Goal: Information Seeking & Learning: Learn about a topic

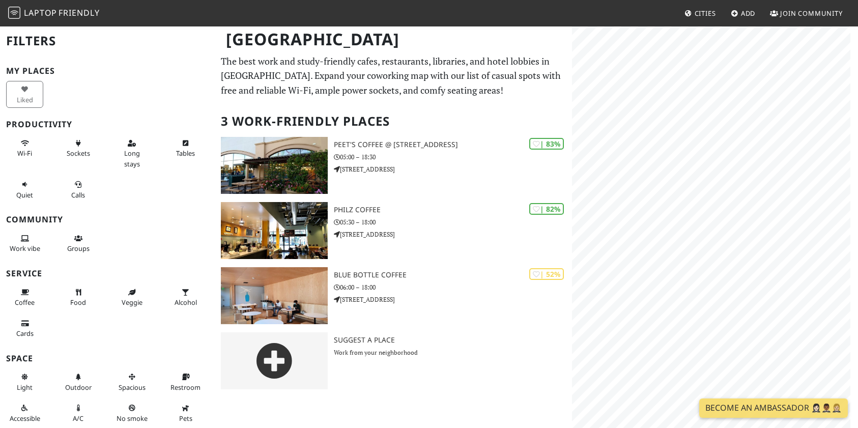
click at [18, 15] on img at bounding box center [14, 13] width 12 height 12
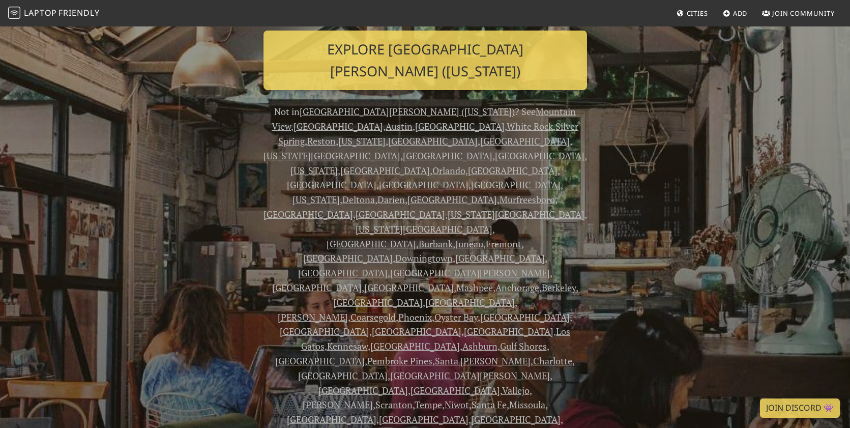
scroll to position [198, 0]
click at [355, 106] on link "[GEOGRAPHIC_DATA][PERSON_NAME] ([US_STATE])" at bounding box center [407, 112] width 215 height 12
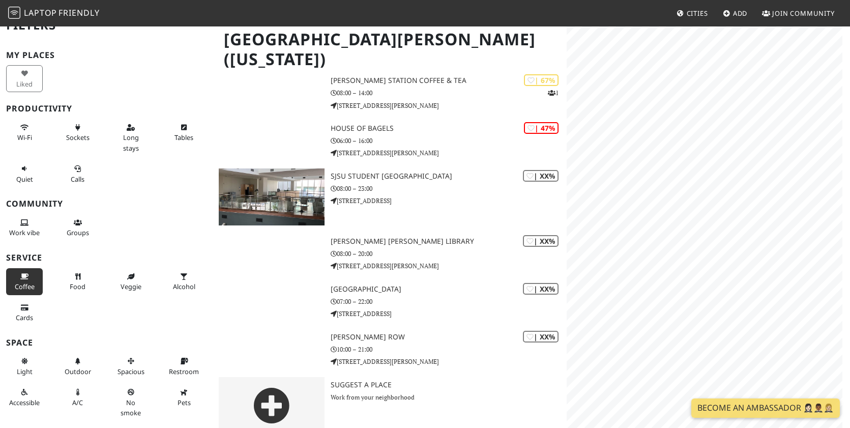
scroll to position [18, 0]
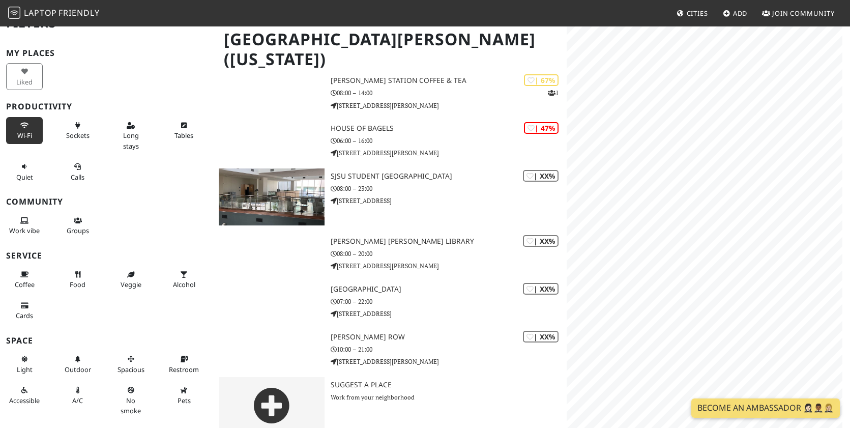
click at [20, 127] on icon at bounding box center [24, 126] width 8 height 7
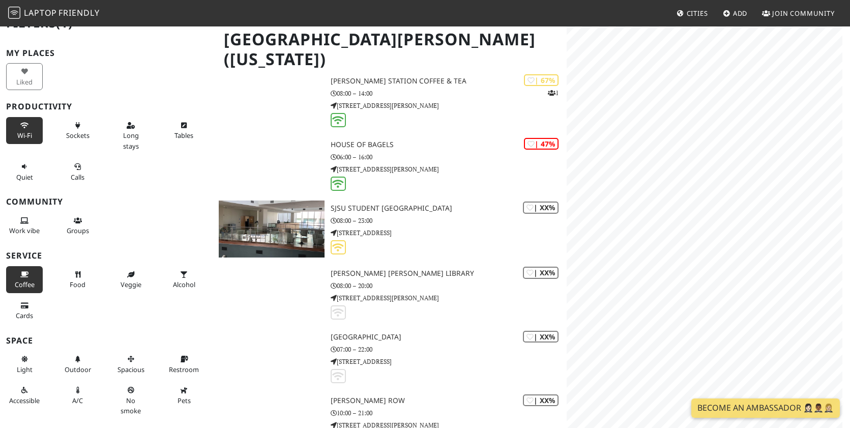
click at [31, 289] on span "Coffee" at bounding box center [25, 284] width 20 height 9
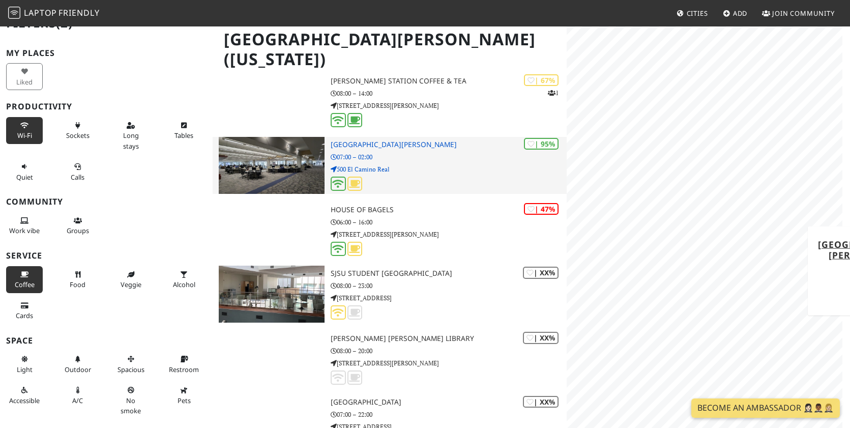
scroll to position [0, 0]
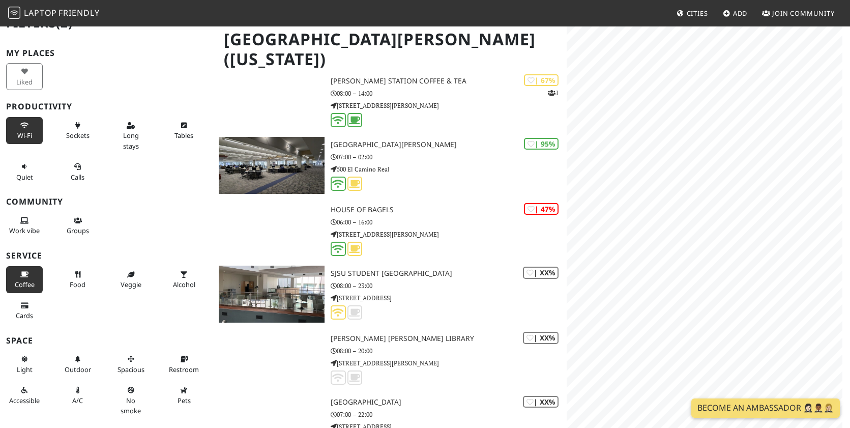
click at [692, 11] on span "Cities" at bounding box center [697, 13] width 21 height 9
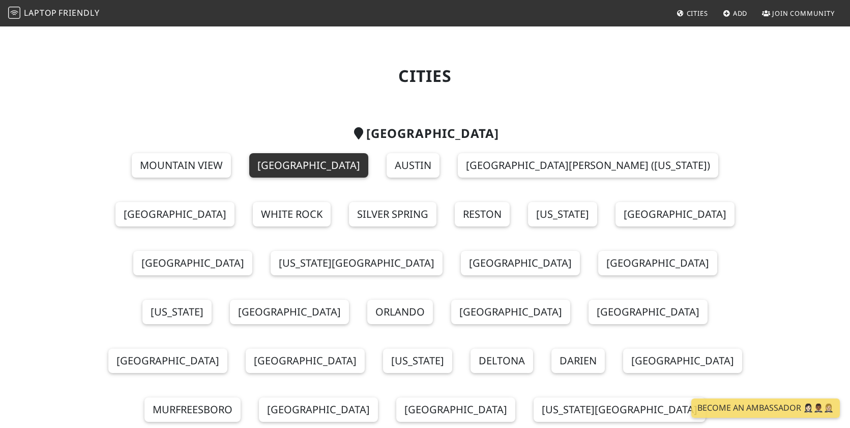
click at [286, 168] on link "[GEOGRAPHIC_DATA]" at bounding box center [308, 165] width 119 height 24
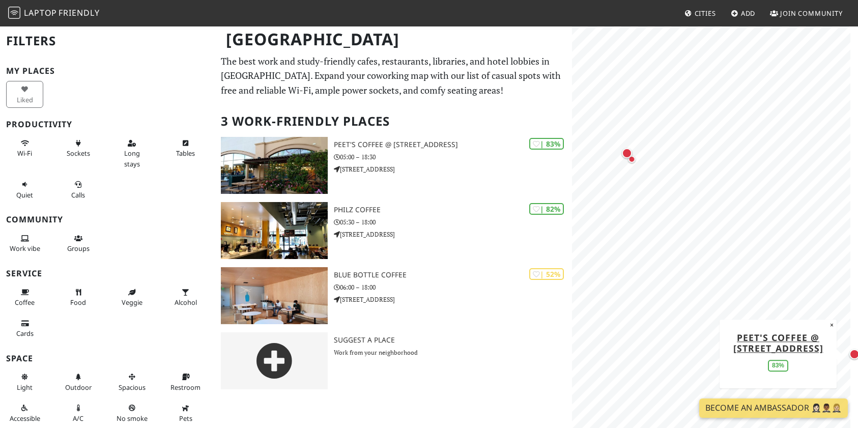
click at [854, 304] on div "MapLibre | Protomaps © OpenStreetMap Peet's Coffee @ 1020 Park Pl 83% ×" at bounding box center [715, 239] width 286 height 428
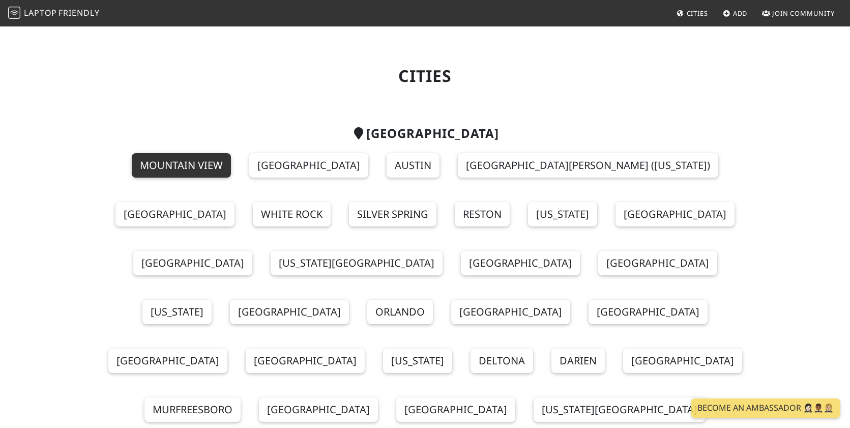
click at [197, 161] on link "Mountain View" at bounding box center [181, 165] width 99 height 24
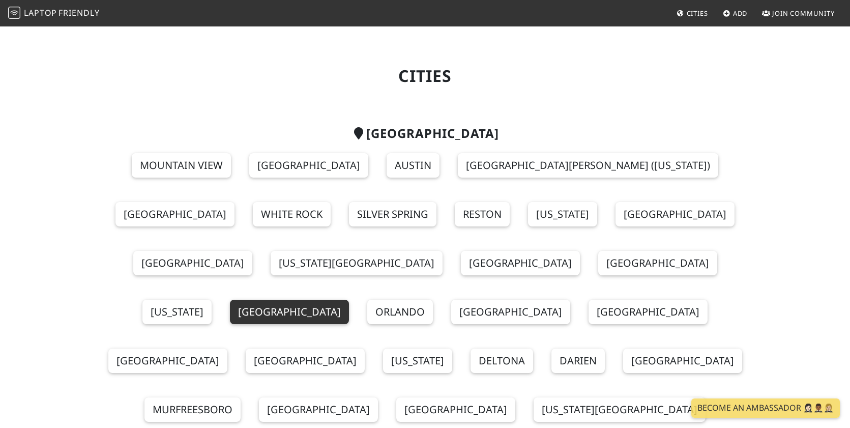
click at [336, 300] on link "[GEOGRAPHIC_DATA]" at bounding box center [289, 312] width 119 height 24
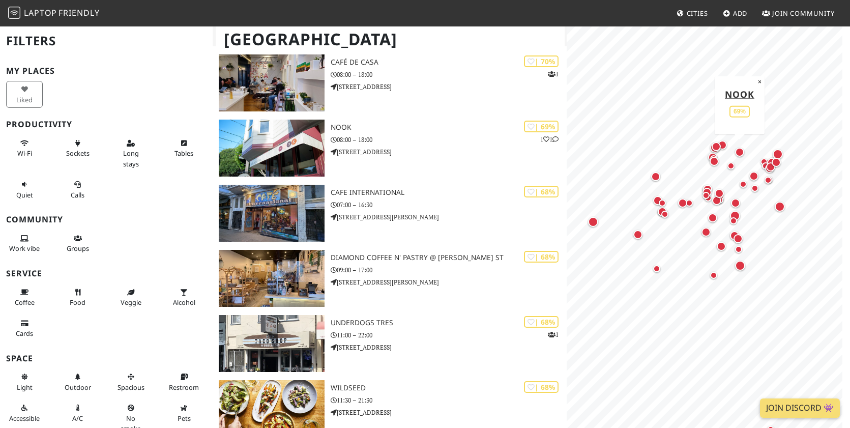
scroll to position [1370, 0]
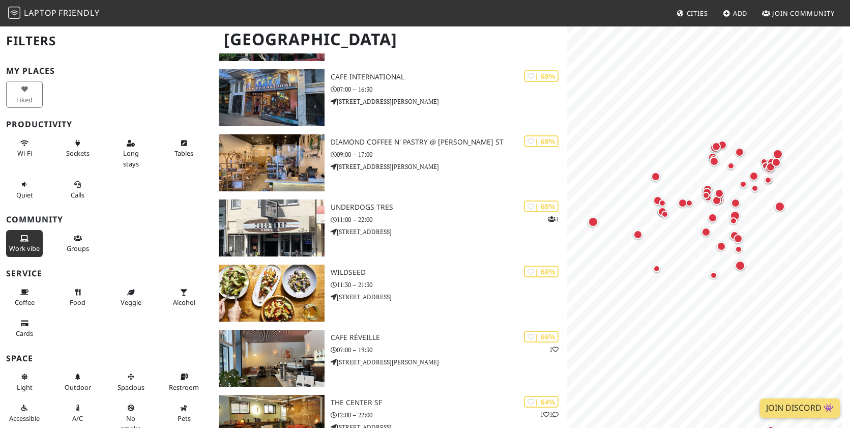
click at [33, 257] on button "Work vibe" at bounding box center [24, 243] width 37 height 27
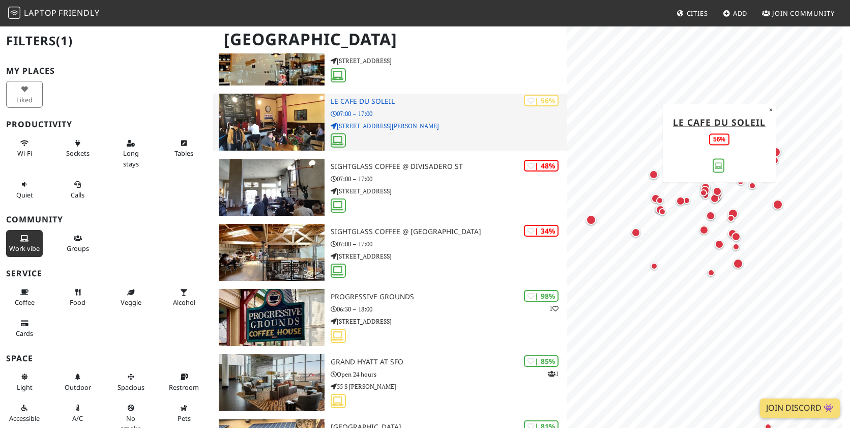
scroll to position [574, 0]
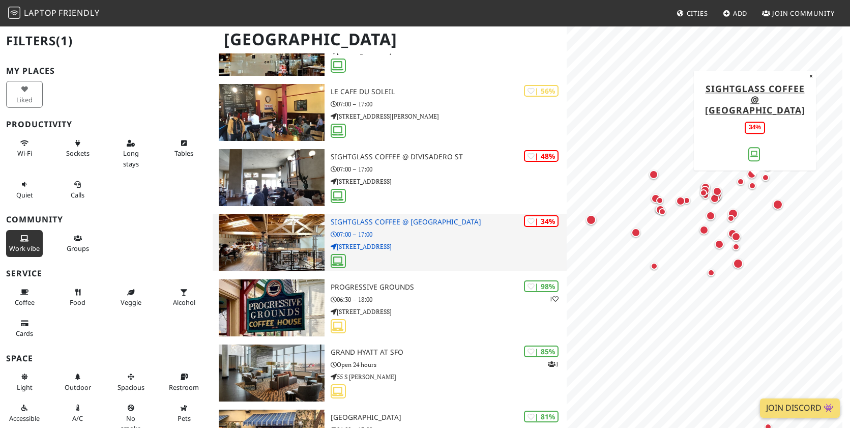
click at [385, 246] on p "270 7th St" at bounding box center [449, 247] width 236 height 10
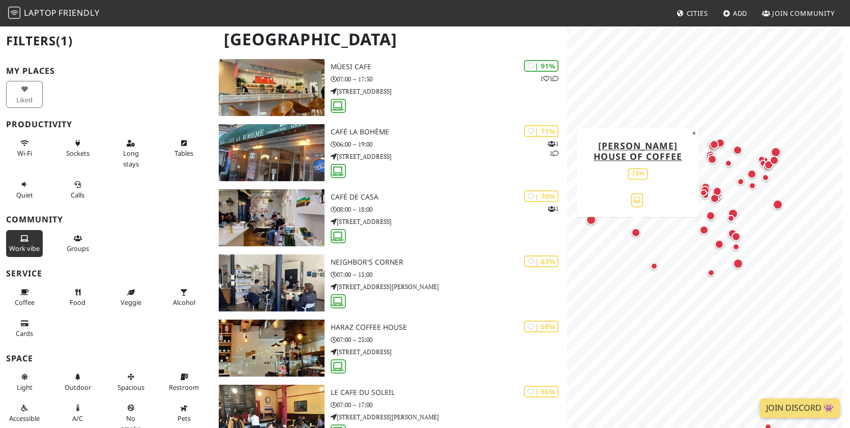
scroll to position [263, 0]
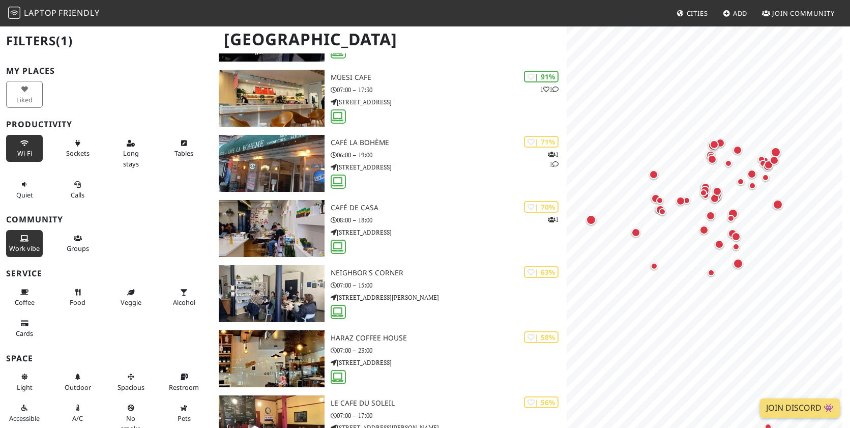
click at [11, 152] on button "Wi-Fi" at bounding box center [24, 148] width 37 height 27
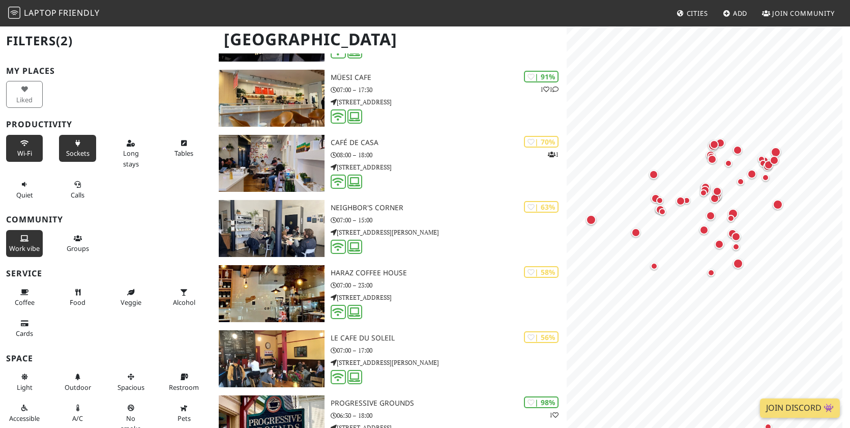
click at [72, 155] on span "Sockets" at bounding box center [77, 153] width 23 height 9
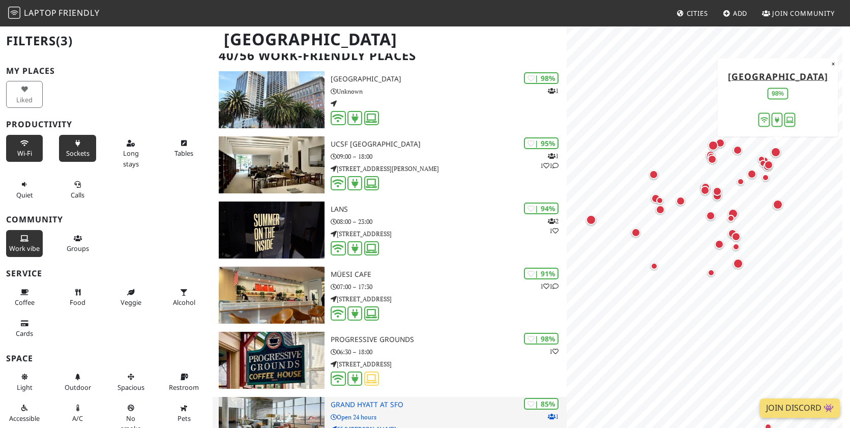
scroll to position [154, 0]
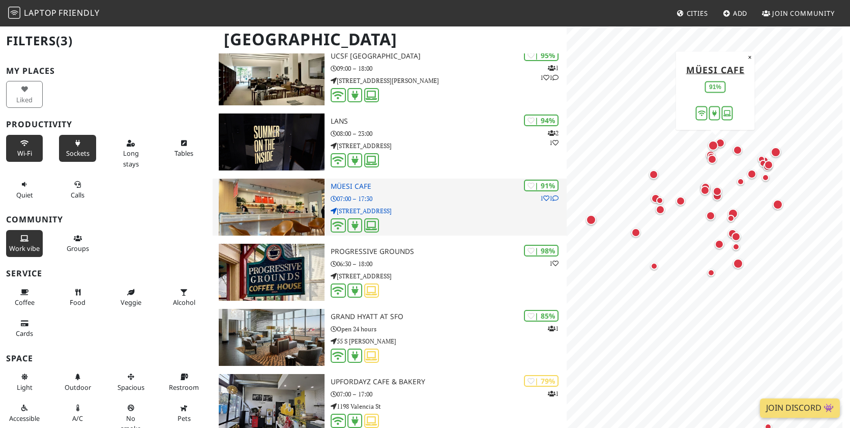
click at [425, 196] on p "07:00 – 17:30" at bounding box center [449, 199] width 236 height 10
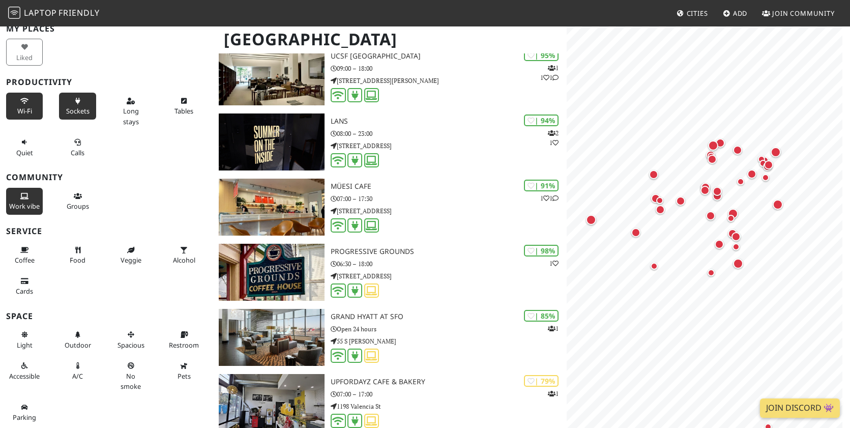
scroll to position [0, 0]
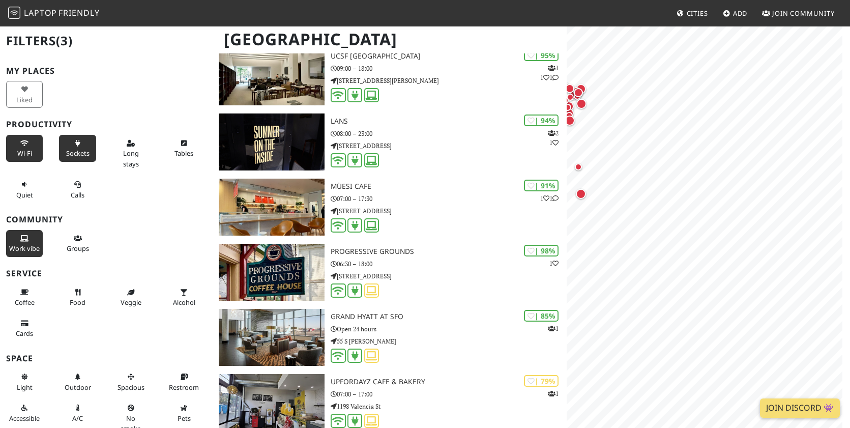
click at [43, 6] on link "Laptop Friendly" at bounding box center [54, 14] width 92 height 18
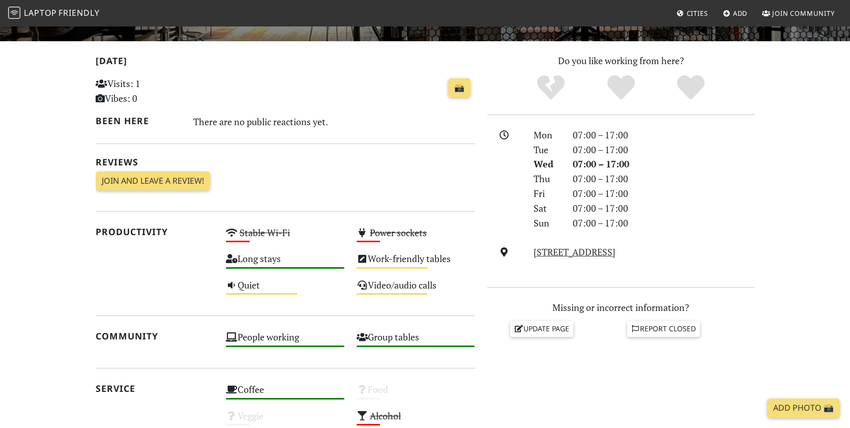
scroll to position [284, 0]
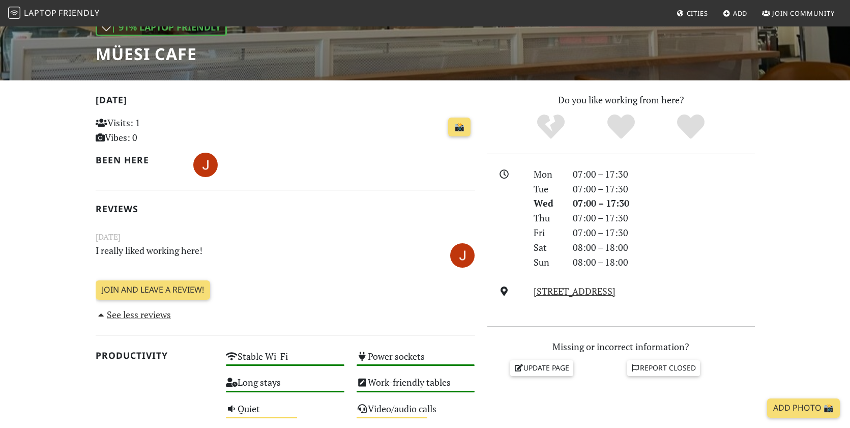
scroll to position [300, 0]
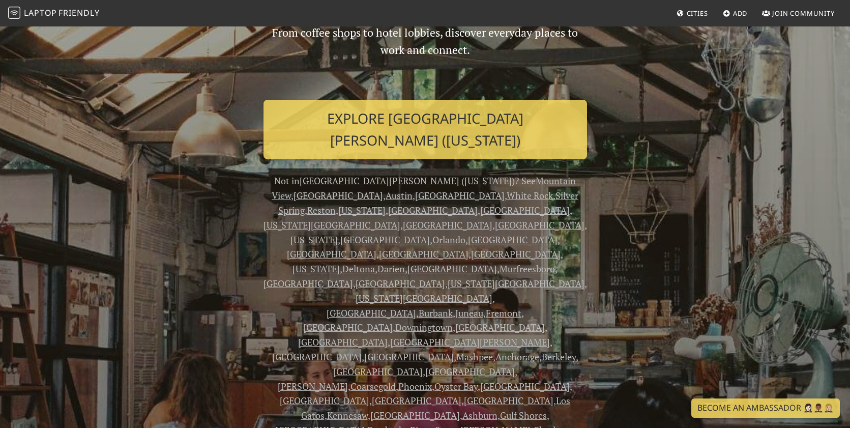
scroll to position [186, 0]
